Goal: Information Seeking & Learning: Find specific fact

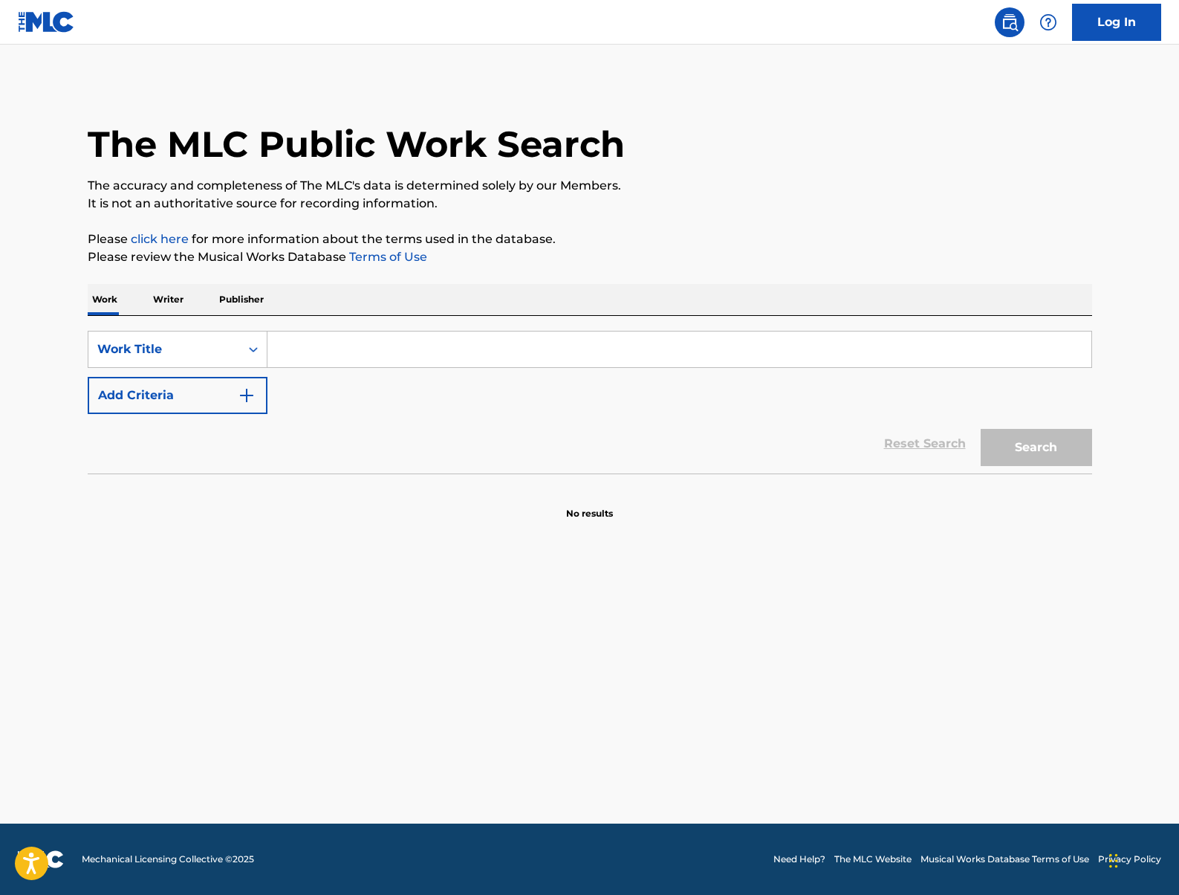
click at [345, 359] on input "Search Form" at bounding box center [680, 349] width 824 height 36
type input "poblado"
click at [1017, 441] on button "Search" at bounding box center [1036, 447] width 111 height 37
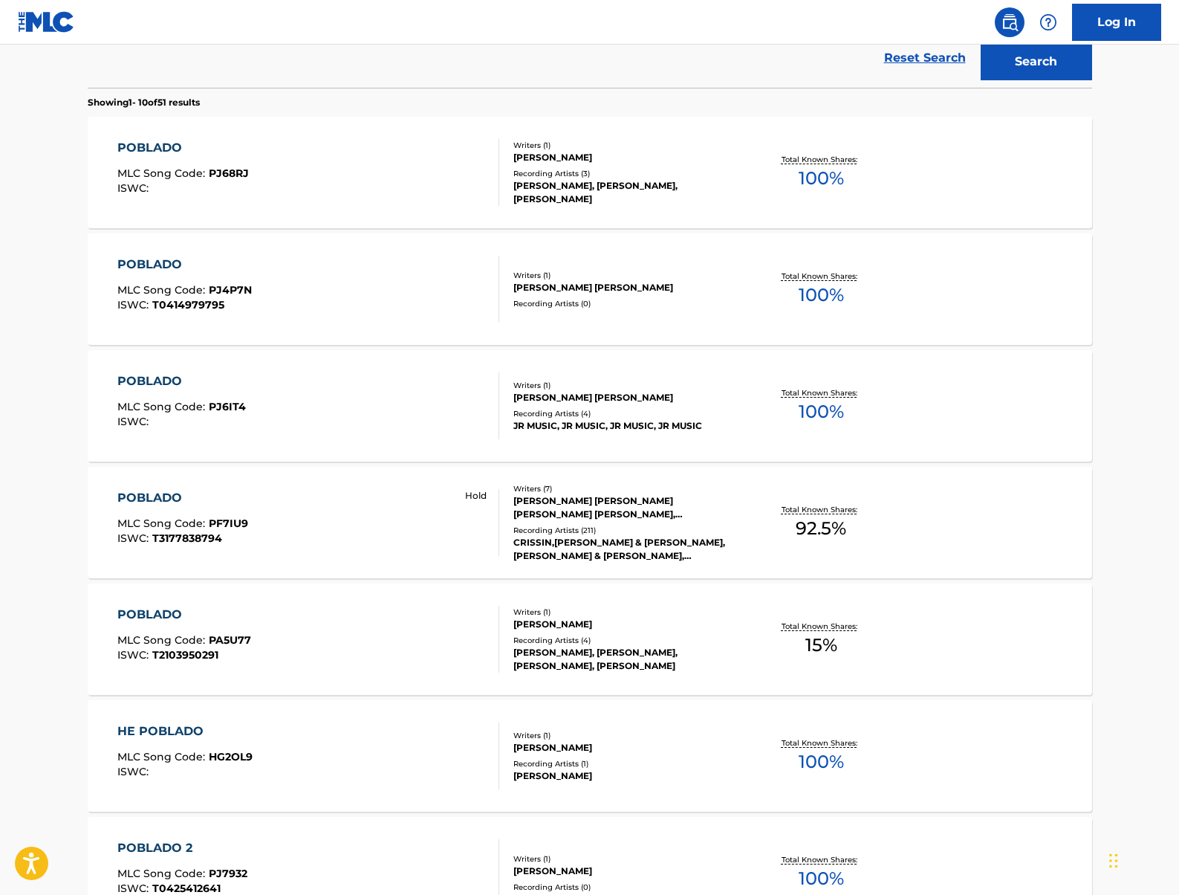
scroll to position [389, 0]
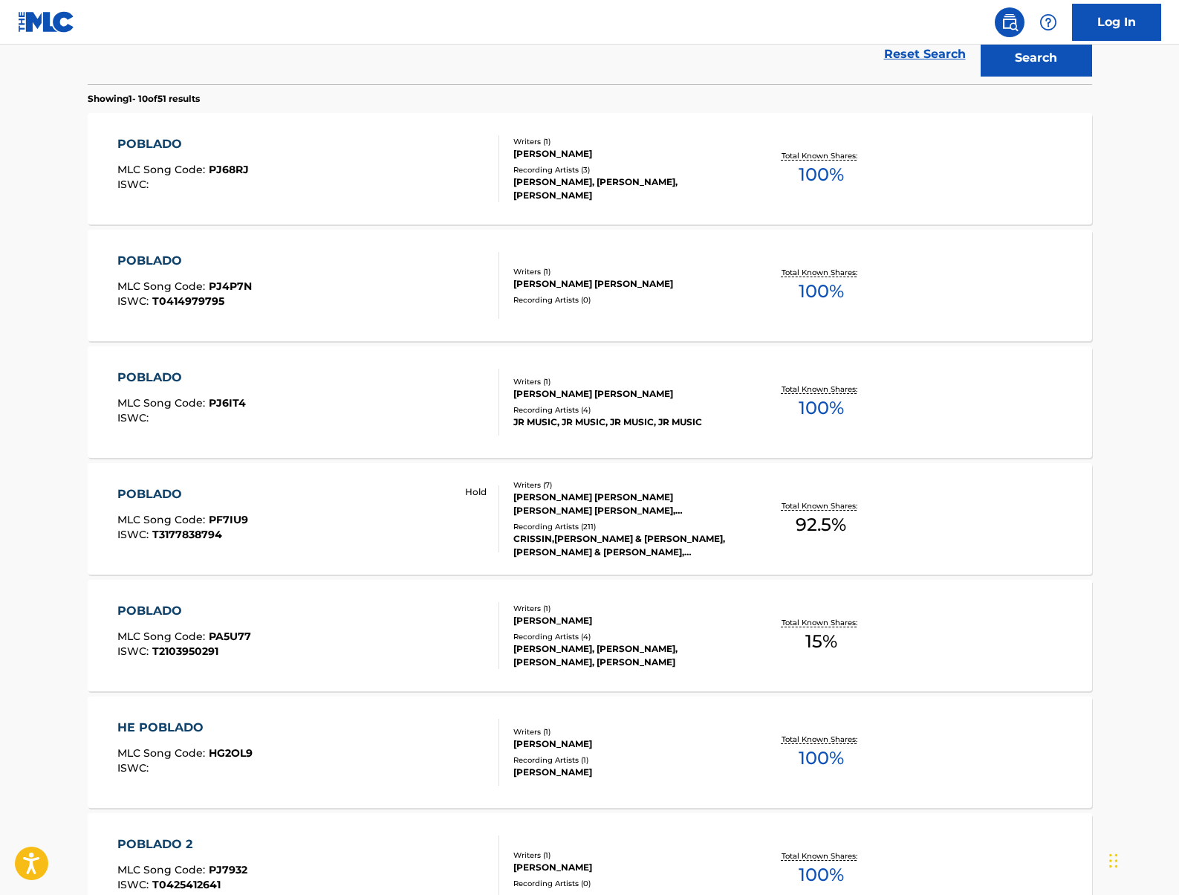
click at [681, 543] on div "CRISSIN,[PERSON_NAME] & [PERSON_NAME], [PERSON_NAME] & [PERSON_NAME], [PERSON_N…" at bounding box center [626, 545] width 224 height 27
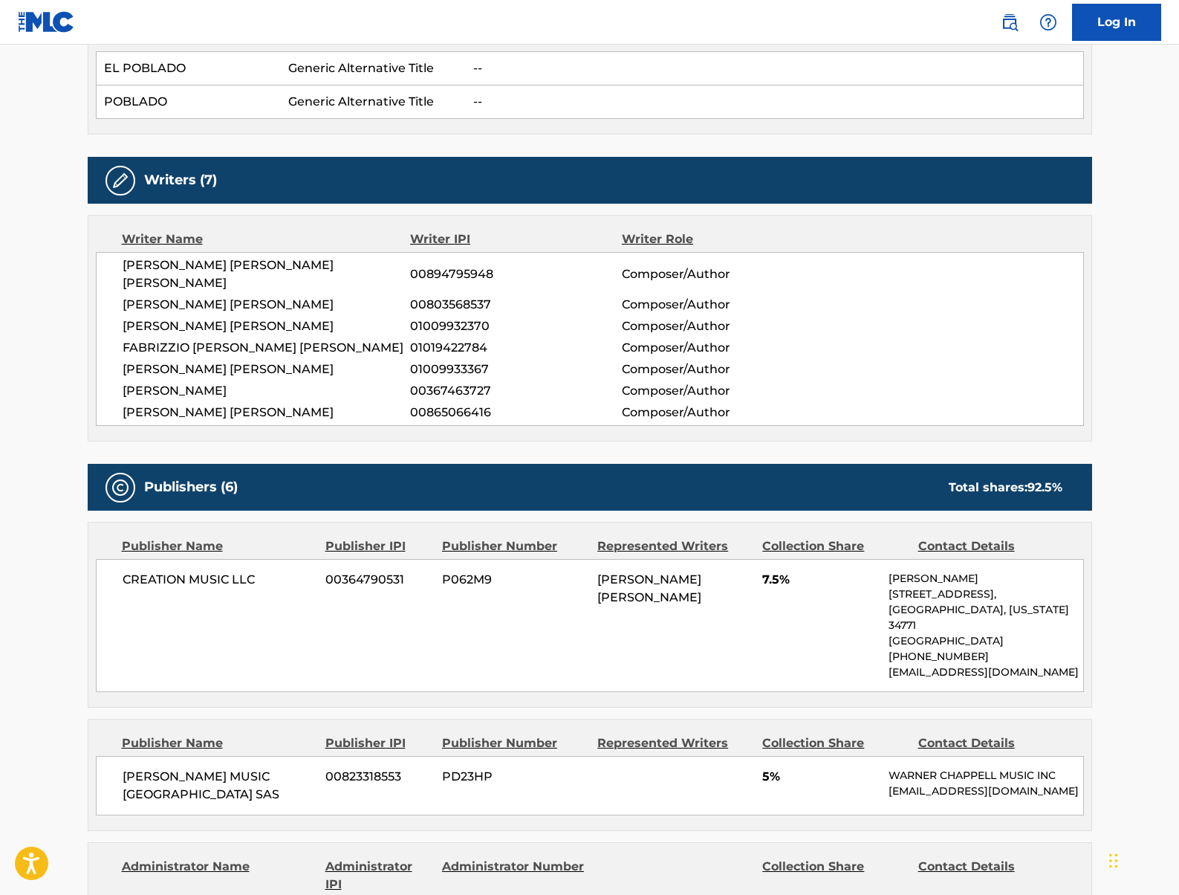
scroll to position [465, 0]
